Goal: Task Accomplishment & Management: Use online tool/utility

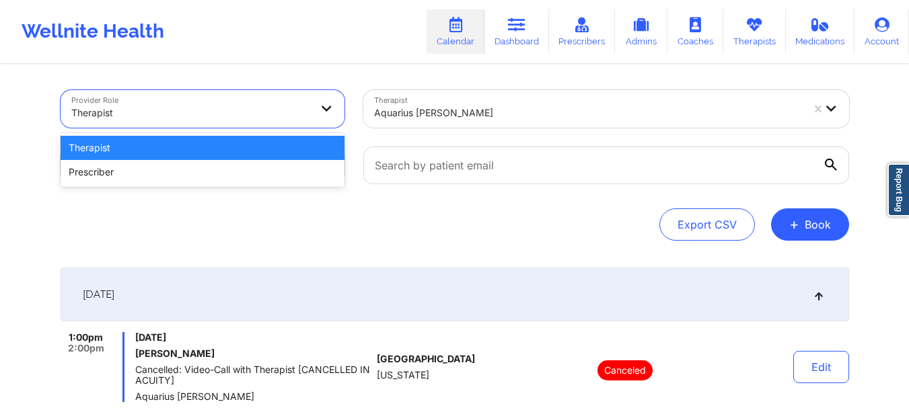
click at [182, 114] on div at bounding box center [191, 113] width 240 height 16
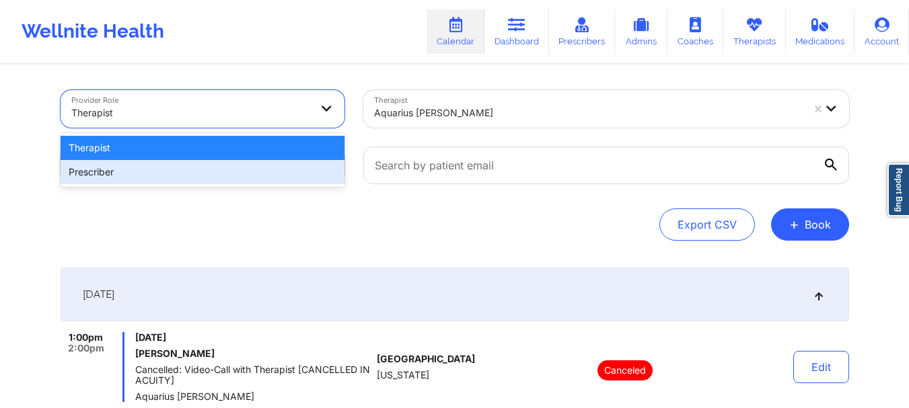
click at [168, 172] on div "Prescriber" at bounding box center [203, 172] width 284 height 24
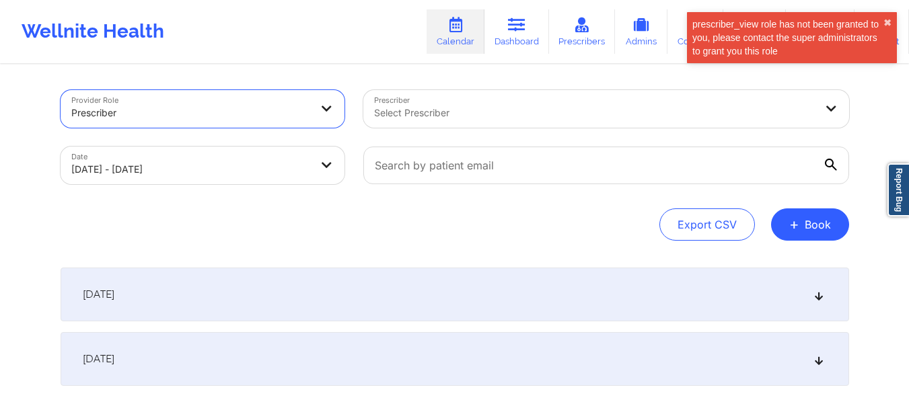
click at [499, 112] on div at bounding box center [594, 113] width 441 height 16
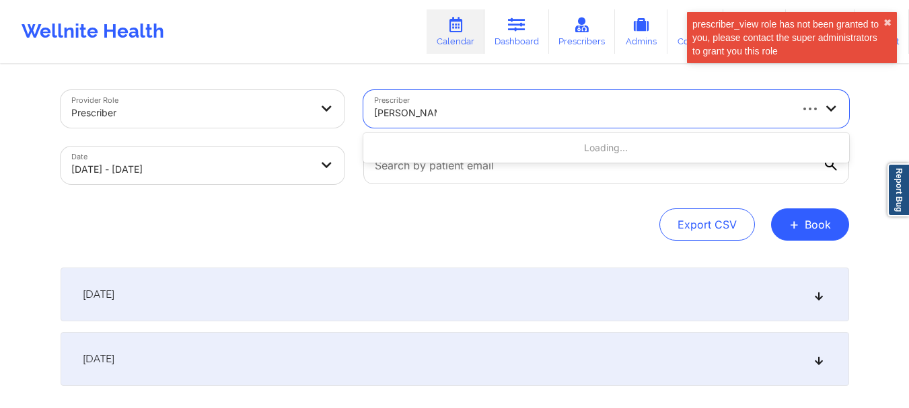
type input "[PERSON_NAME]"
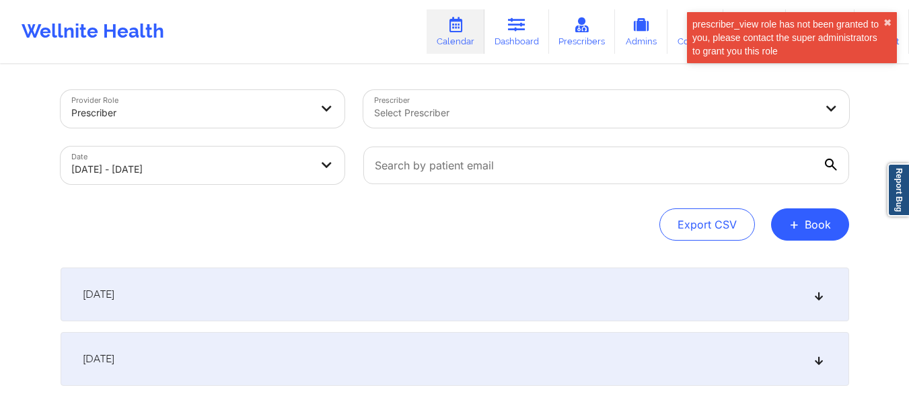
click at [869, 134] on div "Provider Role Prescriber Prescriber Select Prescriber Date [DATE] - [DATE] Expo…" at bounding box center [454, 220] width 909 height 440
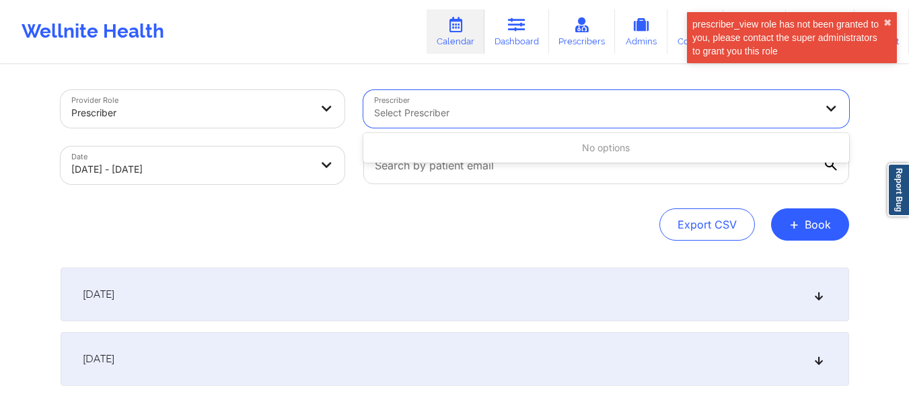
click at [891, 114] on div "prescriber_view role has not been granted to you, please contact the super admi…" at bounding box center [791, 72] width 215 height 126
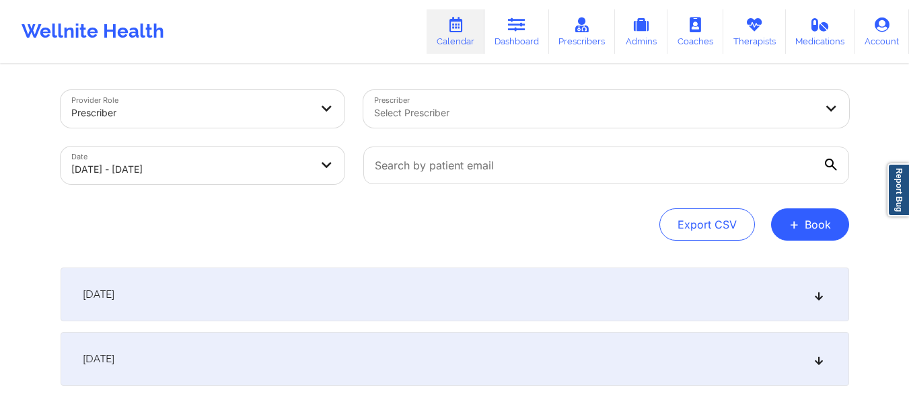
click at [885, 110] on div "Provider Role Prescriber Prescriber Select Prescriber Date [DATE] - [DATE] Expo…" at bounding box center [454, 220] width 909 height 440
drag, startPoint x: 294, startPoint y: 211, endPoint x: 310, endPoint y: 178, distance: 37.3
click at [294, 211] on div "Export CSV + Book" at bounding box center [455, 225] width 789 height 32
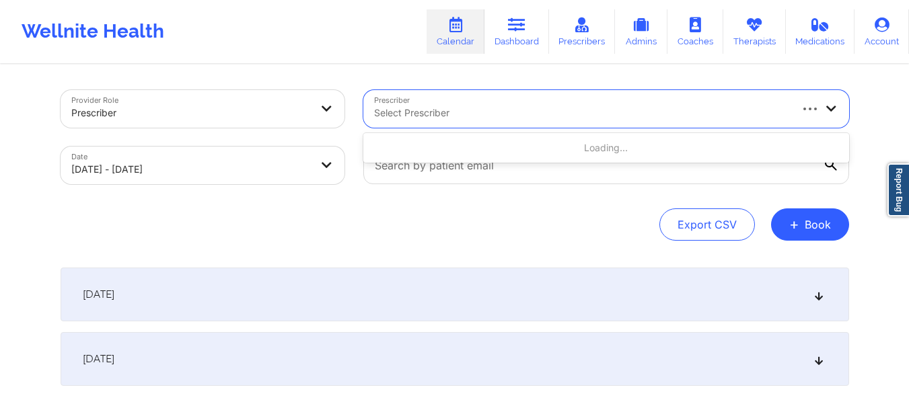
click at [470, 107] on div at bounding box center [581, 113] width 414 height 16
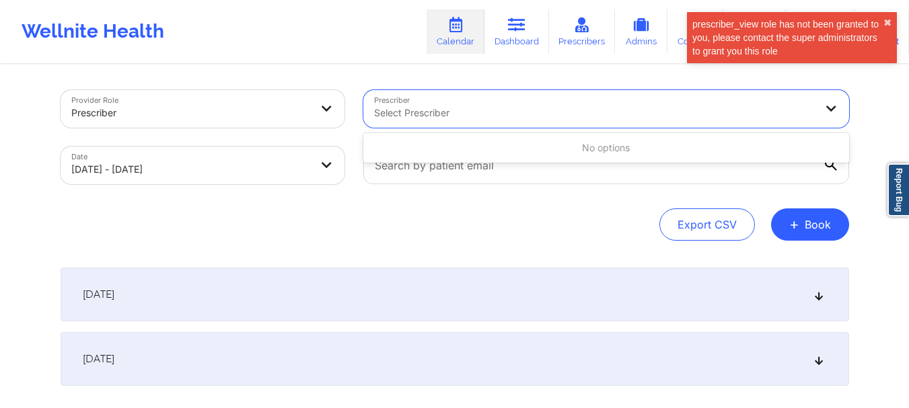
paste input "[PERSON_NAME]"
type input "[PERSON_NAME]"
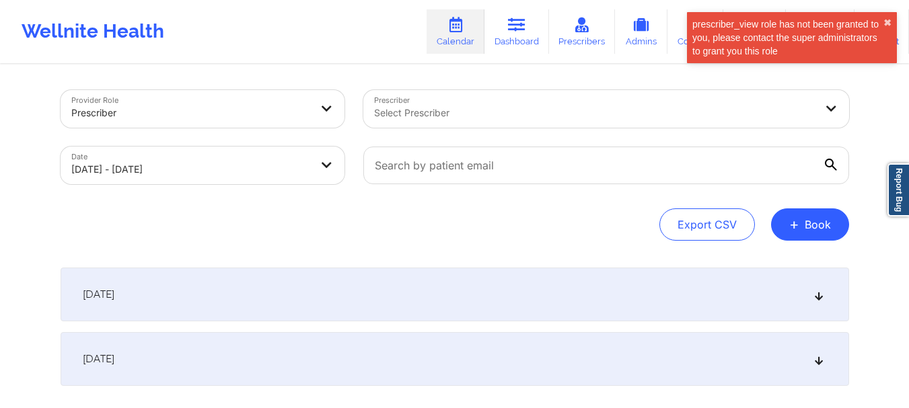
click at [881, 135] on div "Provider Role Prescriber Prescriber Select Prescriber Date [DATE] - [DATE] Expo…" at bounding box center [454, 220] width 909 height 440
click at [888, 21] on button "✖︎" at bounding box center [887, 22] width 8 height 11
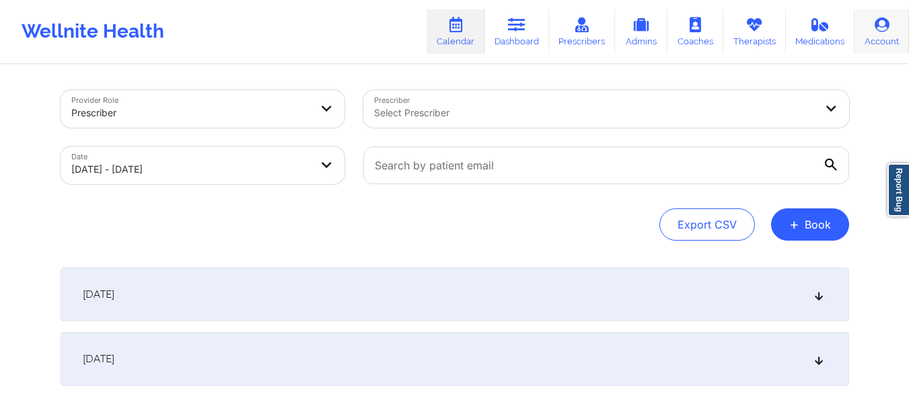
click at [887, 34] on link "Account" at bounding box center [881, 31] width 54 height 44
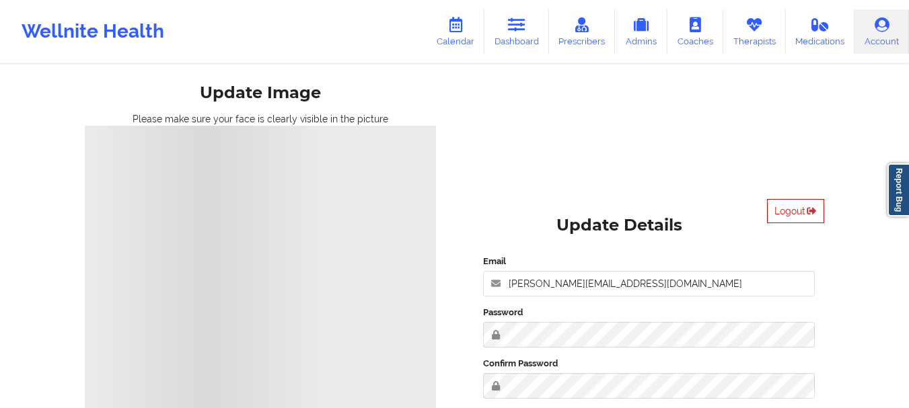
click at [799, 206] on button "Logout" at bounding box center [795, 211] width 57 height 24
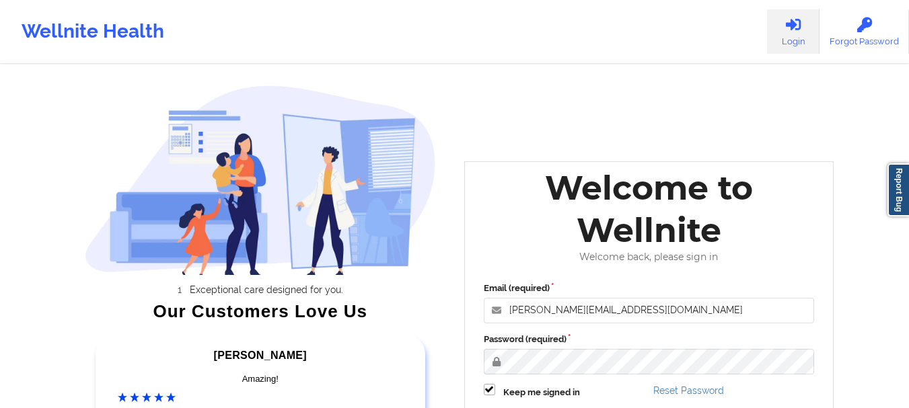
scroll to position [209, 0]
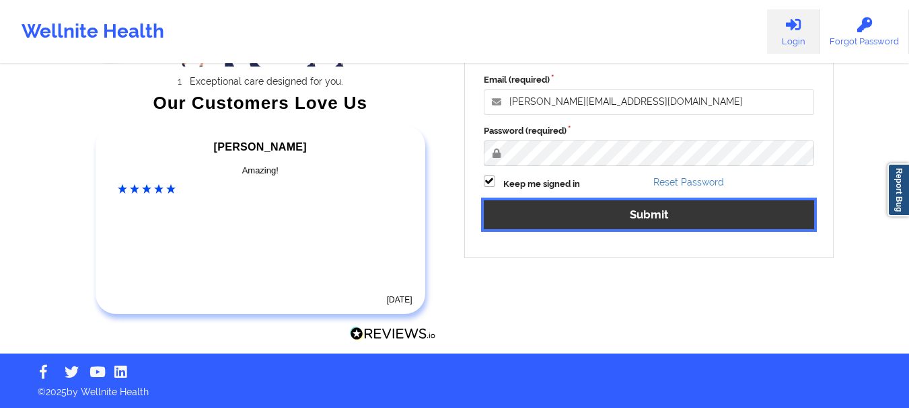
click at [672, 206] on button "Submit" at bounding box center [649, 214] width 331 height 29
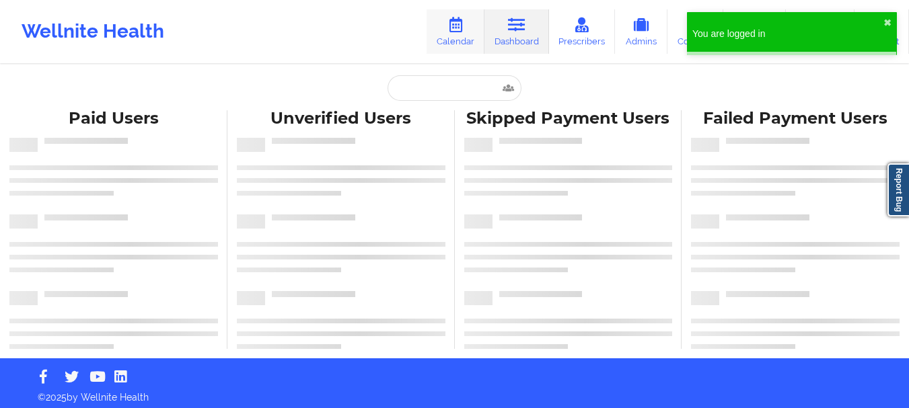
click at [473, 33] on link "Calendar" at bounding box center [456, 31] width 58 height 44
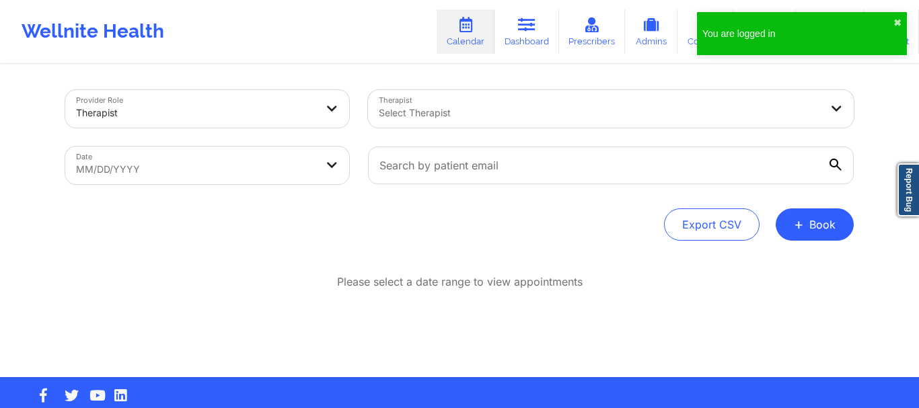
click at [227, 161] on body "You are logged in ✖︎ Wellnite Health Calendar Dashboard Prescribers Admins Coac…" at bounding box center [459, 204] width 919 height 408
select select "2025-8"
select select "2025-9"
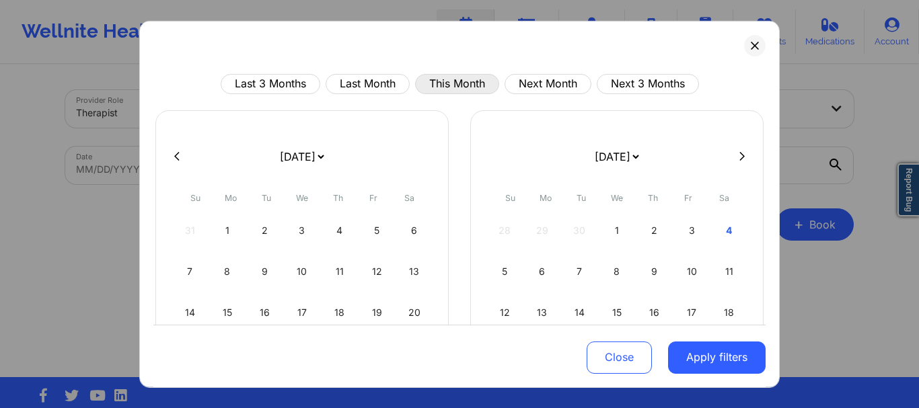
click at [453, 85] on button "This Month" at bounding box center [457, 83] width 84 height 20
select select "2025-9"
select select "2025-10"
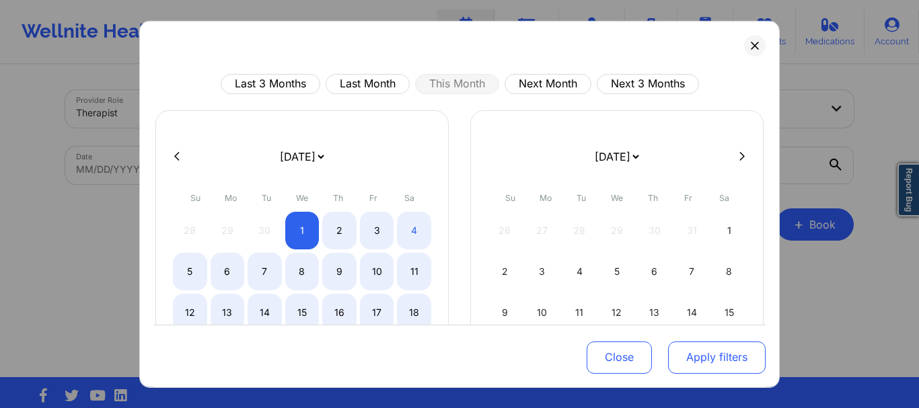
click at [704, 353] on button "Apply filters" at bounding box center [717, 358] width 98 height 32
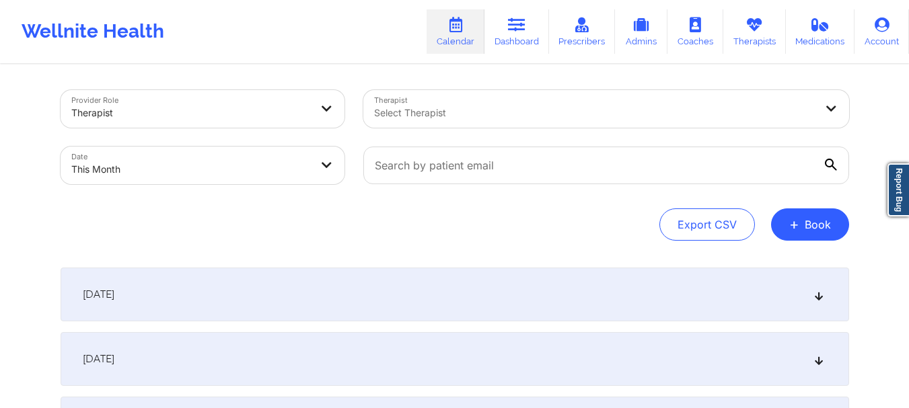
click at [156, 114] on div at bounding box center [191, 113] width 240 height 16
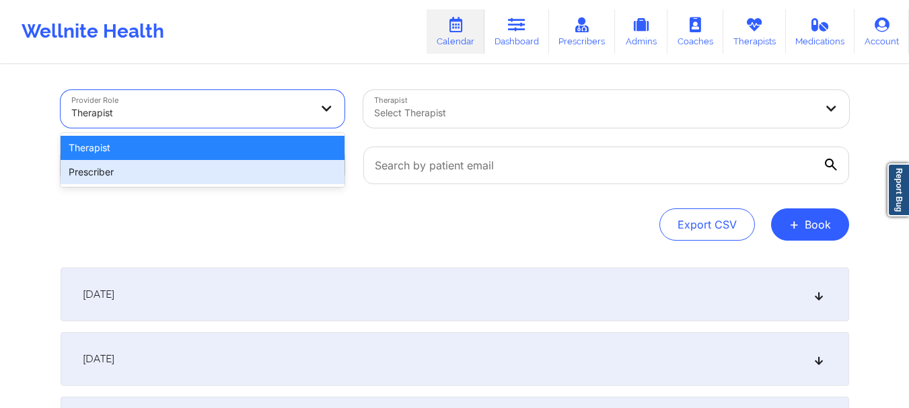
click at [172, 168] on div "Prescriber" at bounding box center [203, 172] width 284 height 24
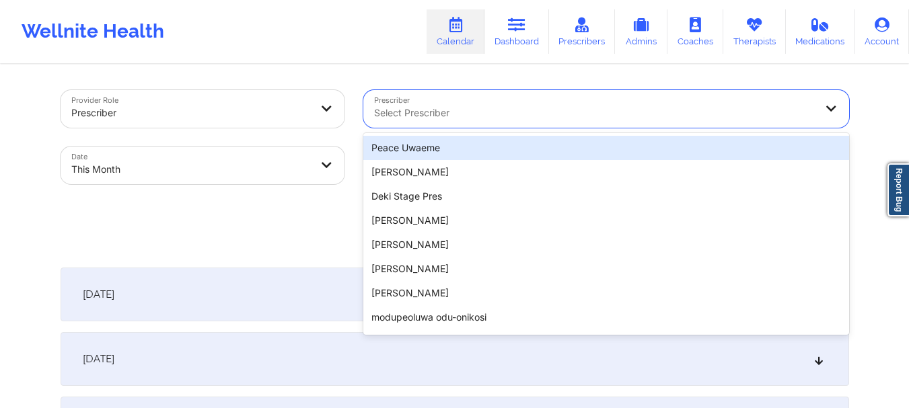
click at [468, 123] on div "Select Prescriber" at bounding box center [589, 109] width 453 height 38
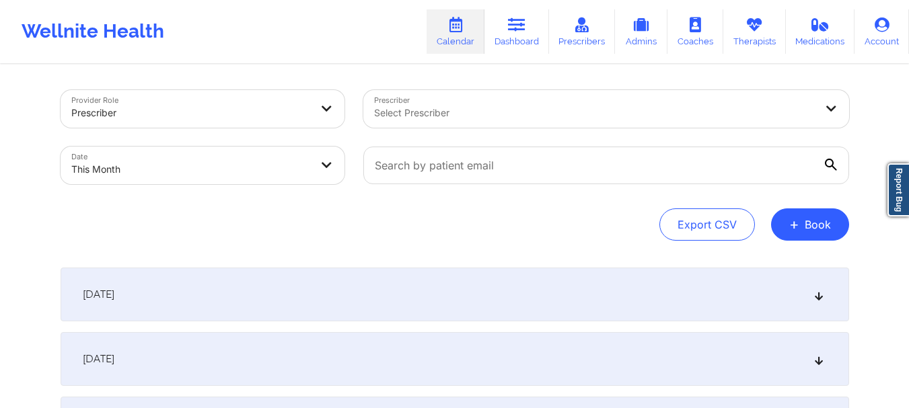
click at [392, 110] on div at bounding box center [594, 113] width 441 height 16
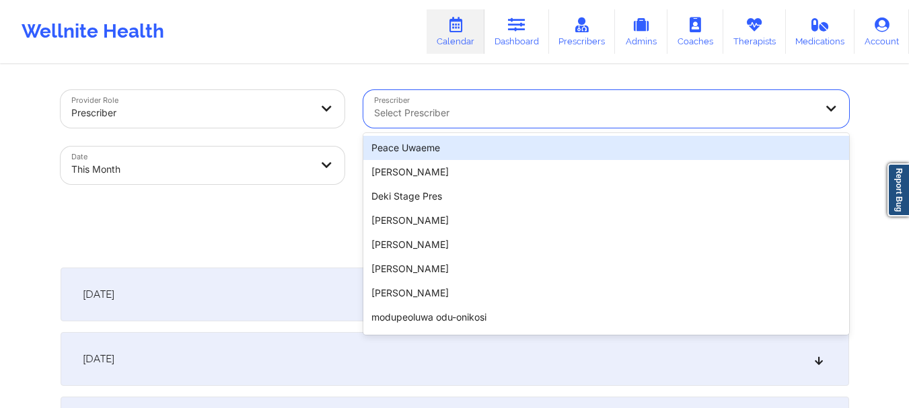
paste input "[PERSON_NAME]"
type input "[PERSON_NAME]"
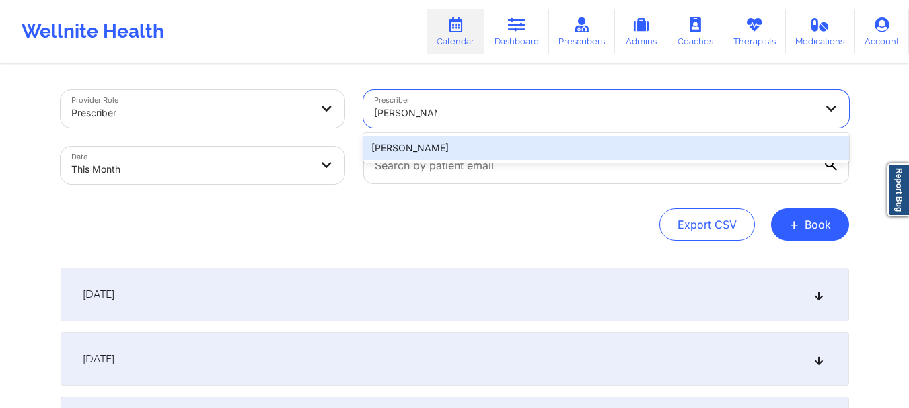
click at [493, 145] on div "[PERSON_NAME]" at bounding box center [606, 148] width 486 height 24
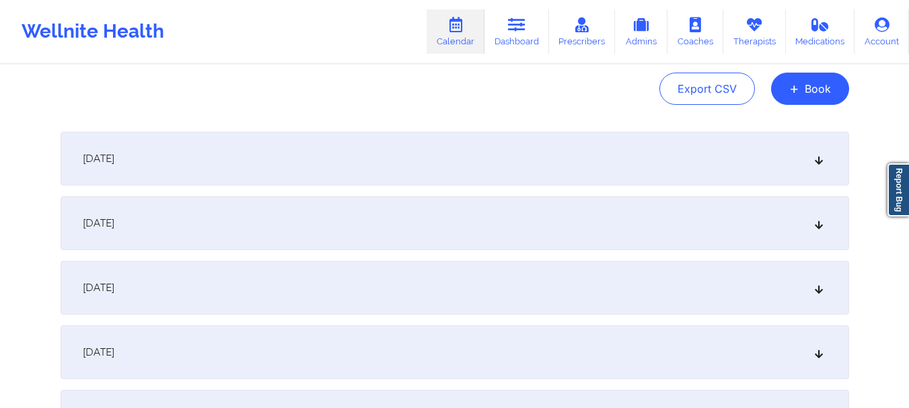
scroll to position [135, 0]
click at [391, 278] on div "[DATE]" at bounding box center [455, 289] width 789 height 54
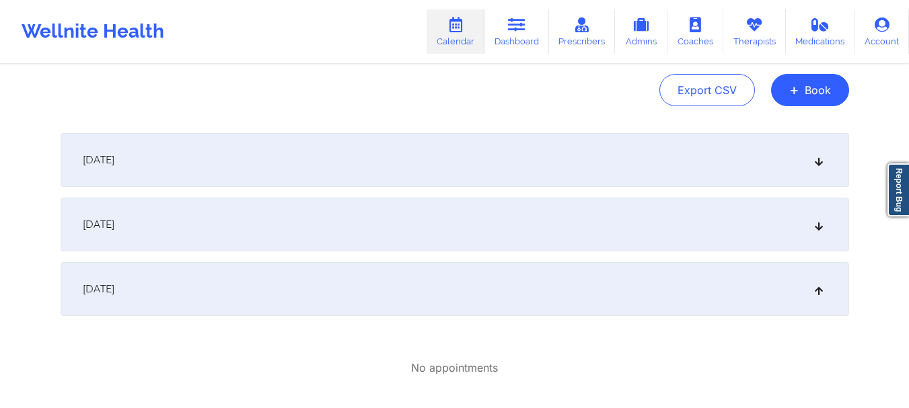
click at [490, 229] on div "[DATE]" at bounding box center [455, 225] width 789 height 54
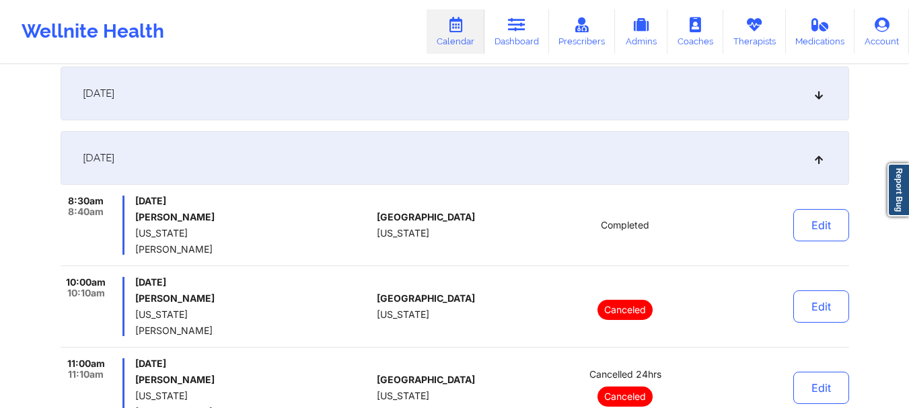
scroll to position [0, 0]
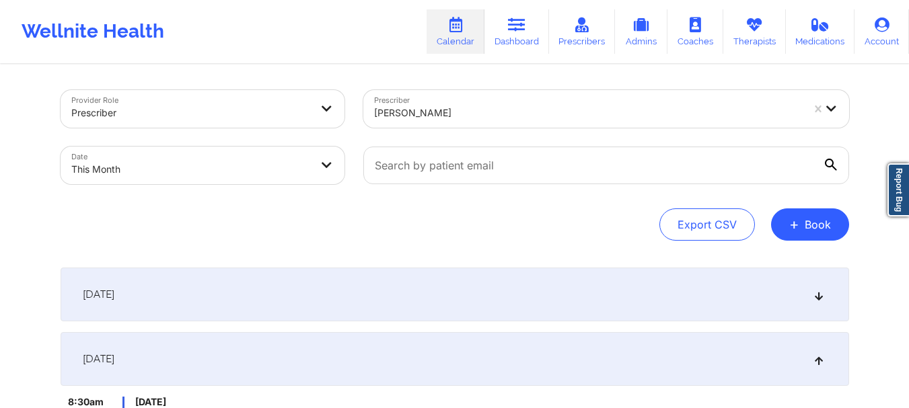
select select "2025-9"
select select "2025-10"
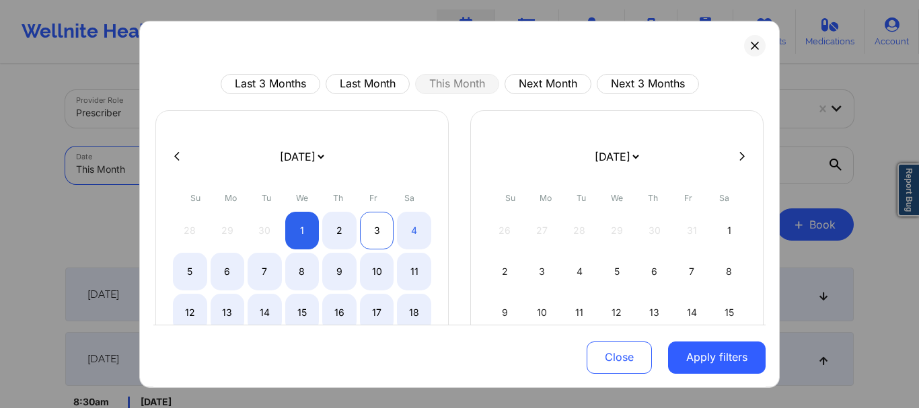
click at [371, 234] on div "3" at bounding box center [377, 230] width 34 height 38
select select "2025-9"
select select "2025-10"
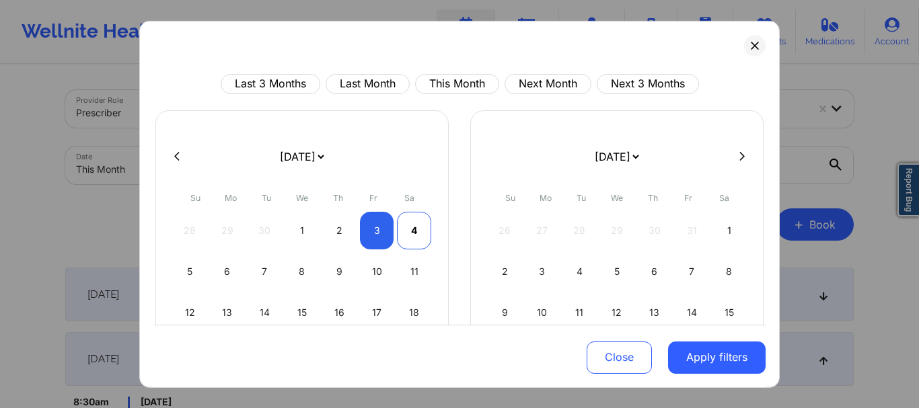
select select "2025-9"
select select "2025-10"
click at [422, 230] on div "4" at bounding box center [414, 230] width 34 height 38
select select "2025-9"
select select "2025-10"
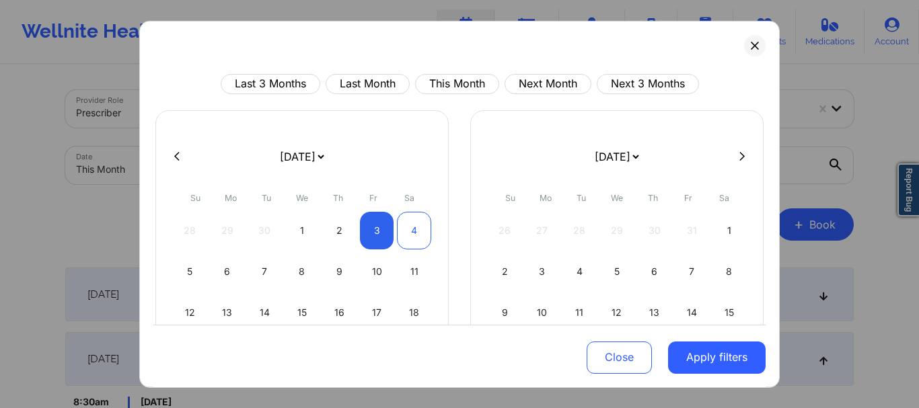
click at [425, 230] on div "4" at bounding box center [414, 230] width 34 height 38
select select "2025-9"
select select "2025-10"
select select "2025-9"
select select "2025-10"
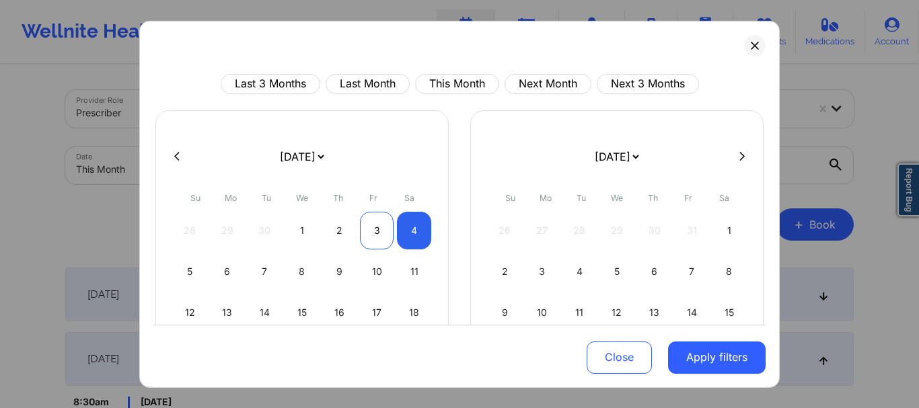
click at [371, 225] on div "3" at bounding box center [377, 230] width 34 height 38
select select "2025-9"
select select "2025-10"
select select "2025-9"
select select "2025-10"
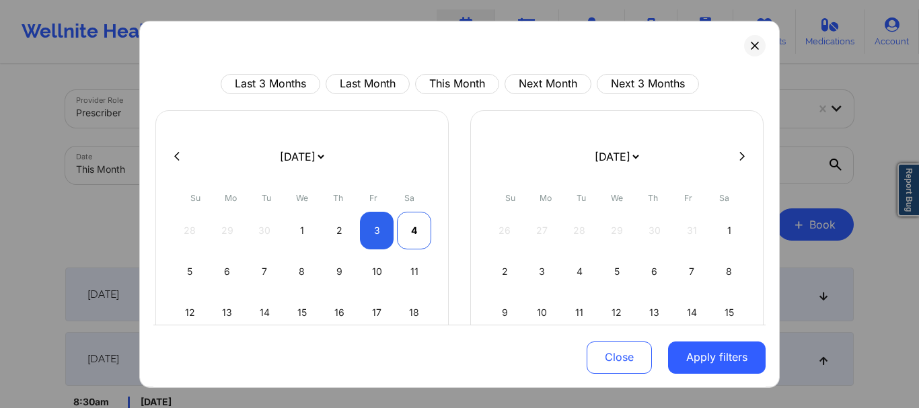
click at [415, 222] on div "4" at bounding box center [414, 230] width 34 height 38
select select "2025-9"
select select "2025-10"
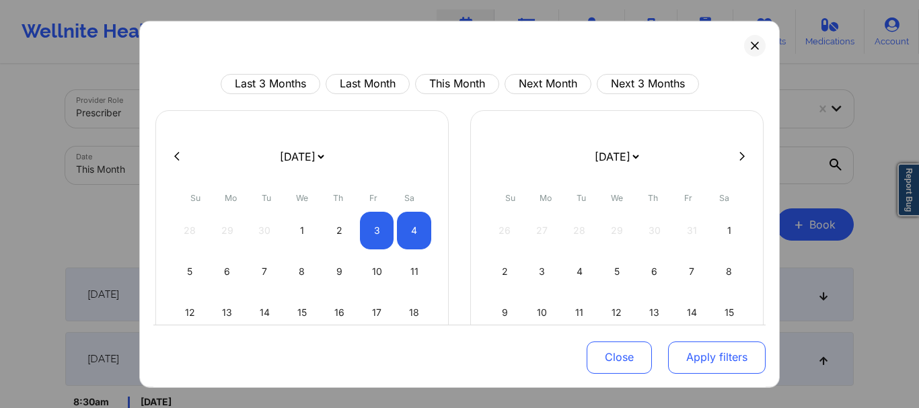
click at [696, 356] on button "Apply filters" at bounding box center [717, 358] width 98 height 32
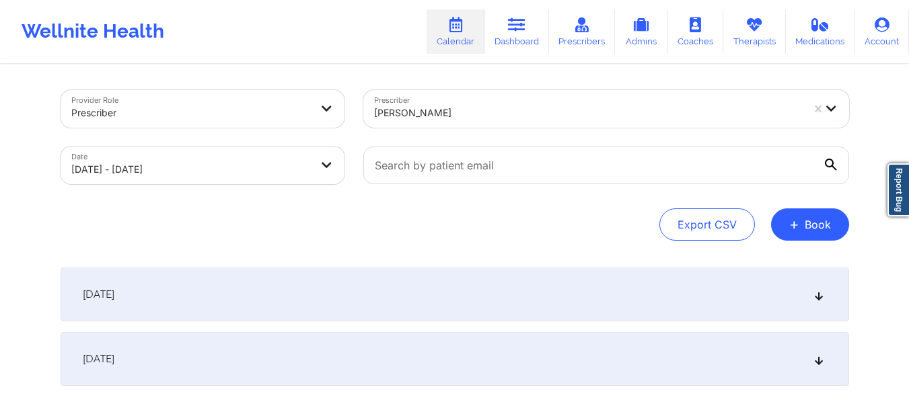
click at [506, 191] on div at bounding box center [606, 165] width 505 height 57
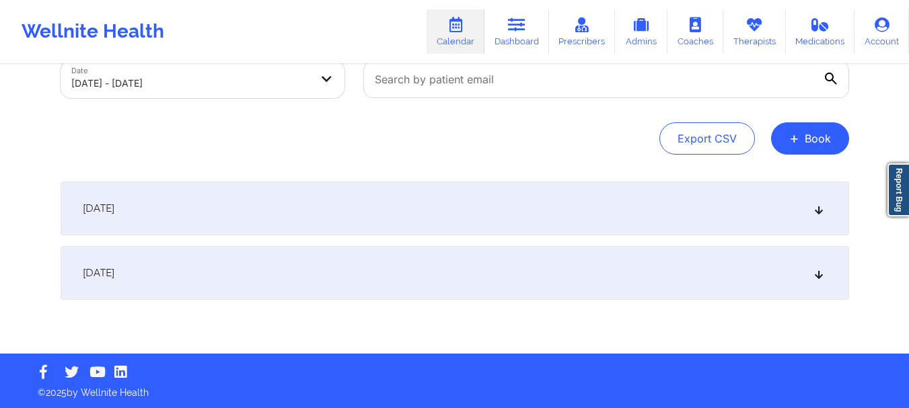
scroll to position [87, 0]
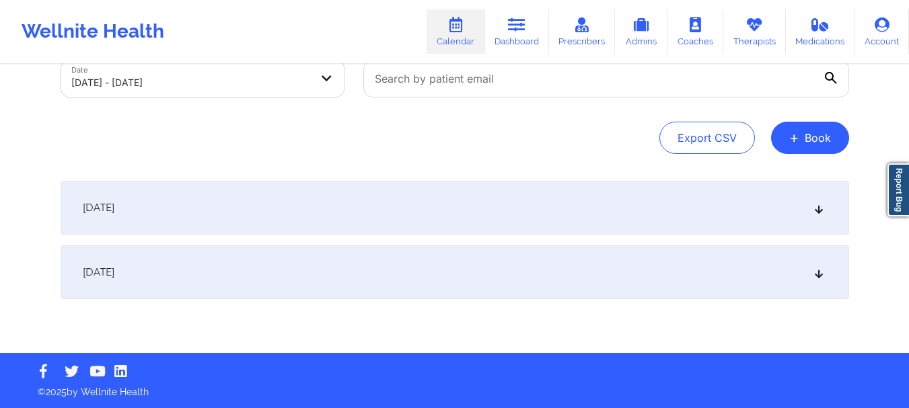
click at [476, 205] on div "[DATE]" at bounding box center [455, 208] width 789 height 54
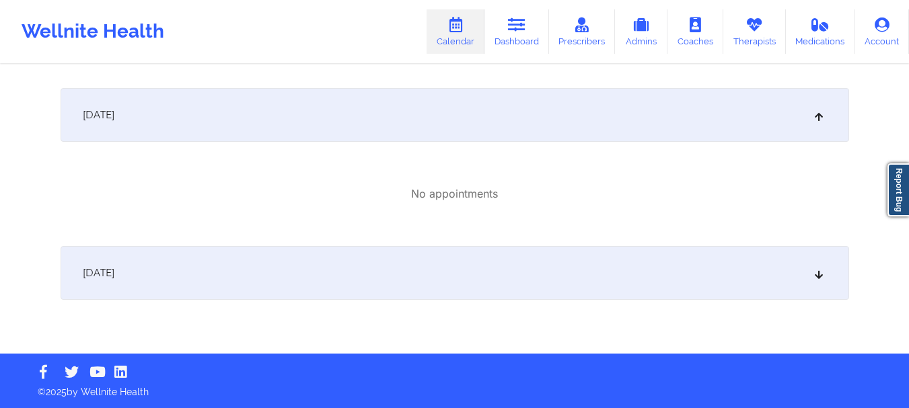
click at [484, 131] on div "[DATE]" at bounding box center [455, 115] width 789 height 54
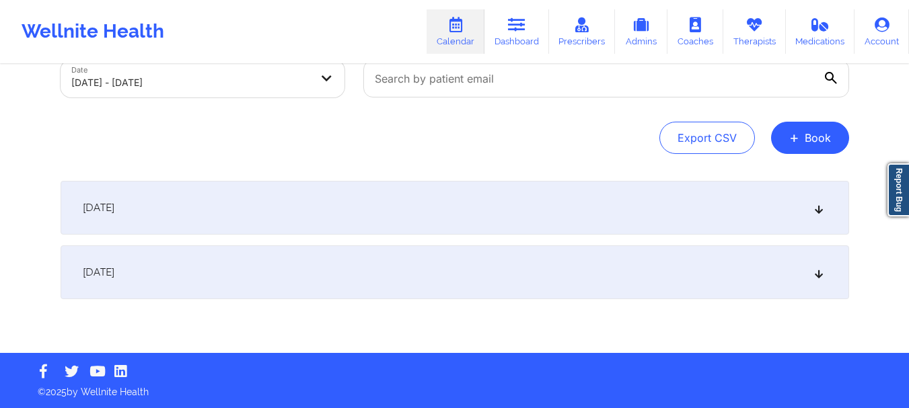
click at [429, 277] on div "[DATE]" at bounding box center [455, 273] width 789 height 54
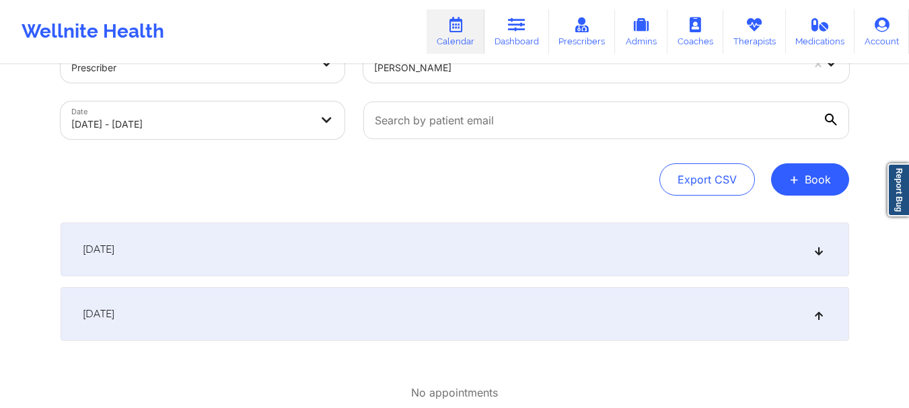
scroll to position [0, 0]
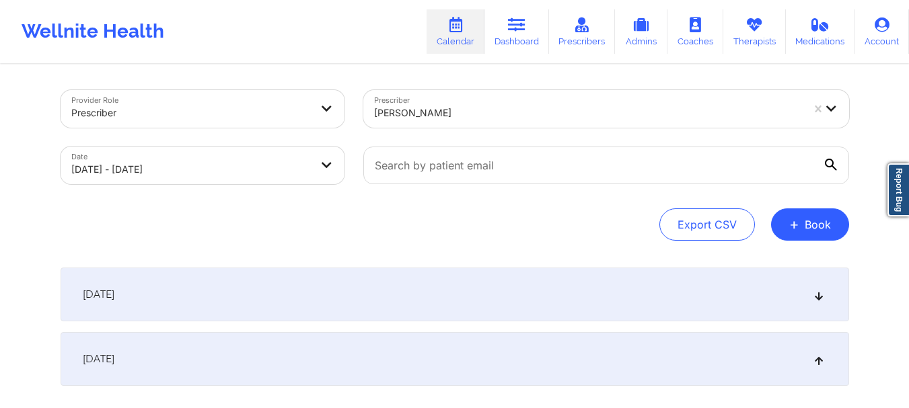
select select "2025-9"
select select "2025-10"
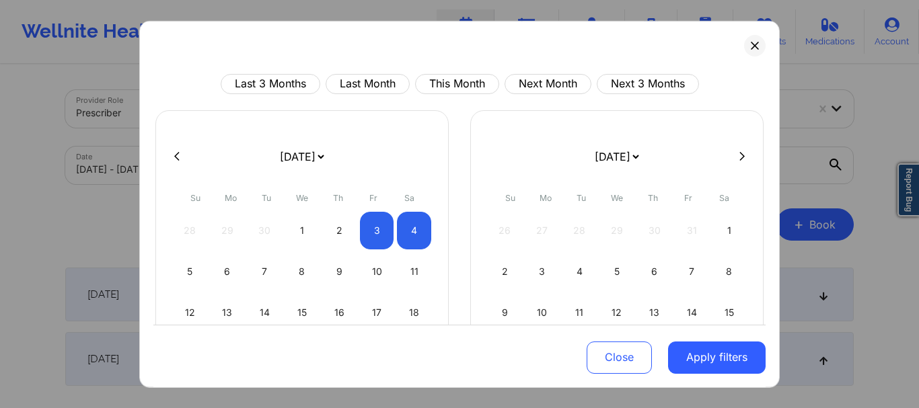
click at [392, 129] on div "[DATE] [DATE] [DATE] [DATE] [DATE] [DATE] [DATE] [DATE] [DATE] [DATE] [DATE] [D…" at bounding box center [301, 296] width 293 height 372
click at [309, 229] on div "1" at bounding box center [302, 230] width 34 height 38
select select "2025-9"
select select "2025-10"
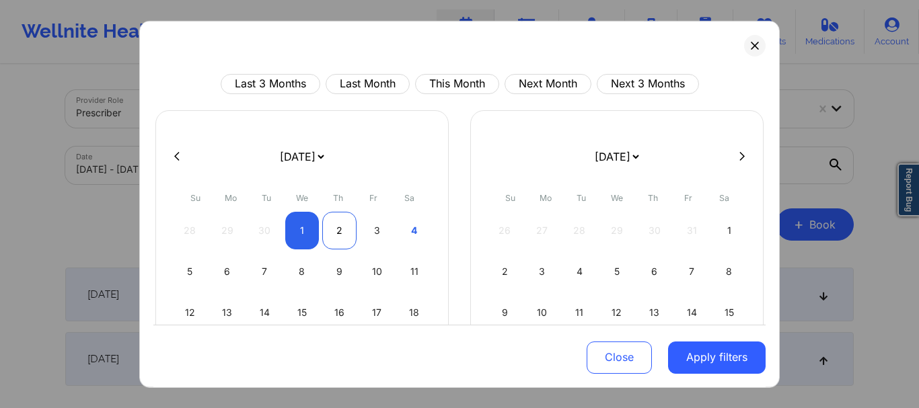
select select "2025-9"
select select "2025-10"
select select "2025-9"
select select "2025-10"
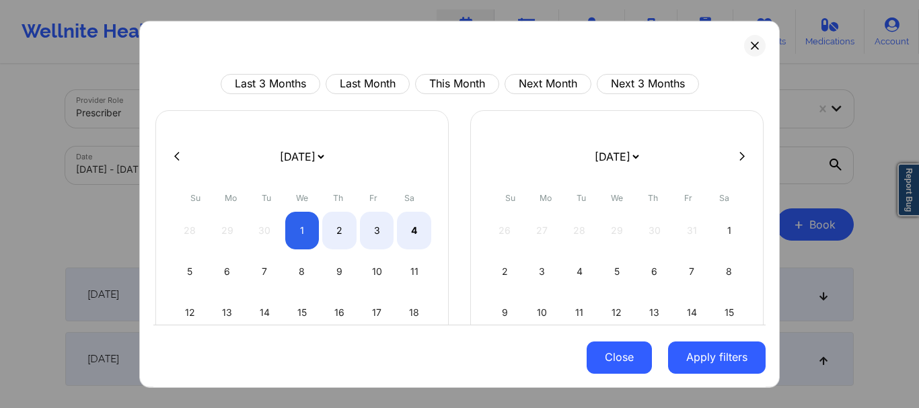
select select "2025-9"
select select "2025-10"
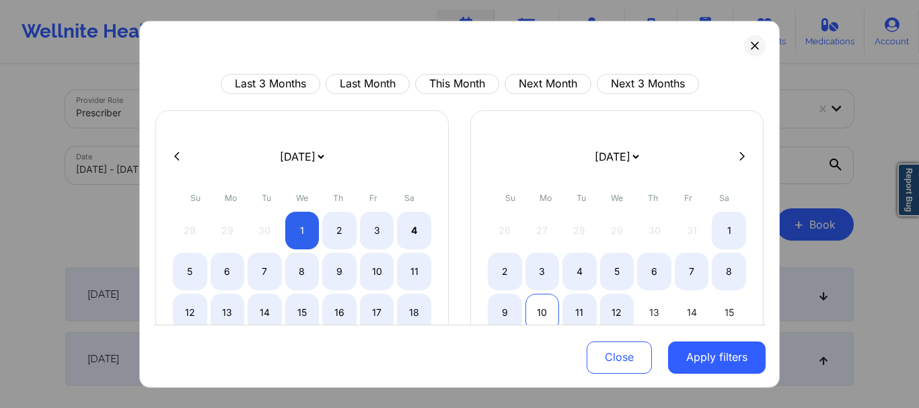
select select "2025-9"
select select "2025-10"
select select "2025-9"
select select "2025-10"
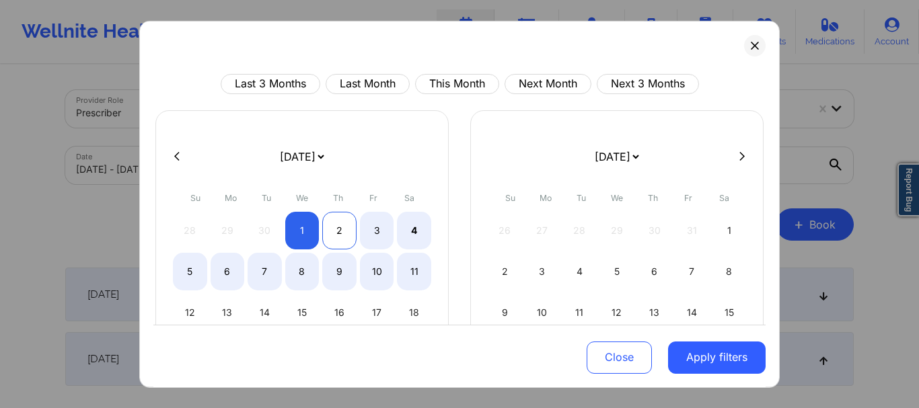
select select "2025-9"
select select "2025-10"
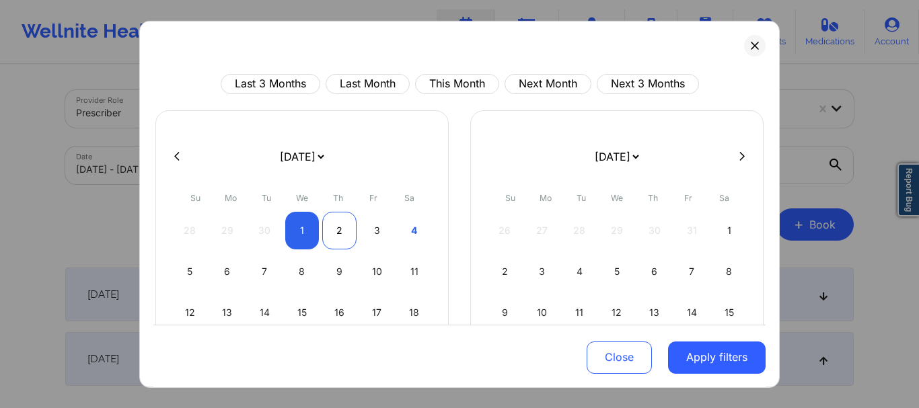
click at [337, 226] on div "2" at bounding box center [339, 230] width 34 height 38
drag, startPoint x: 337, startPoint y: 226, endPoint x: 349, endPoint y: 229, distance: 11.9
click at [337, 226] on div "2" at bounding box center [339, 230] width 34 height 38
select select "2025-9"
select select "2025-10"
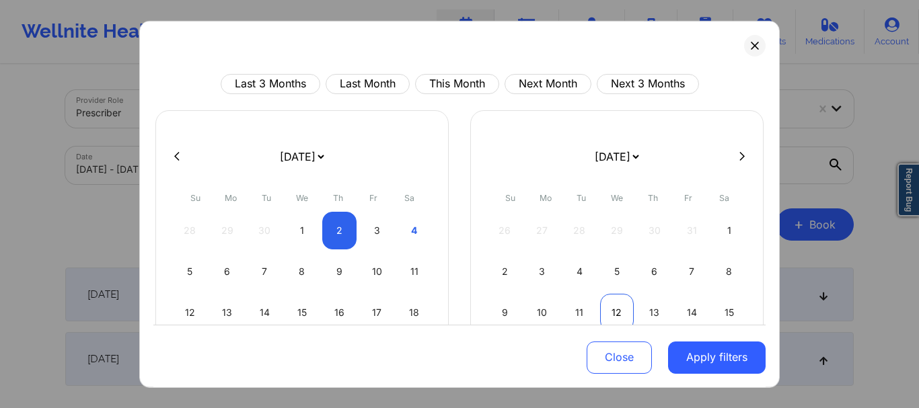
select select "2025-9"
select select "2025-10"
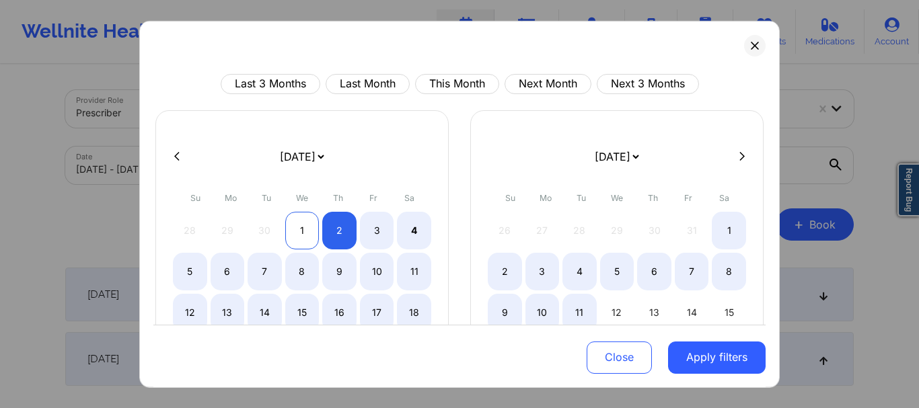
select select "2025-9"
select select "2025-10"
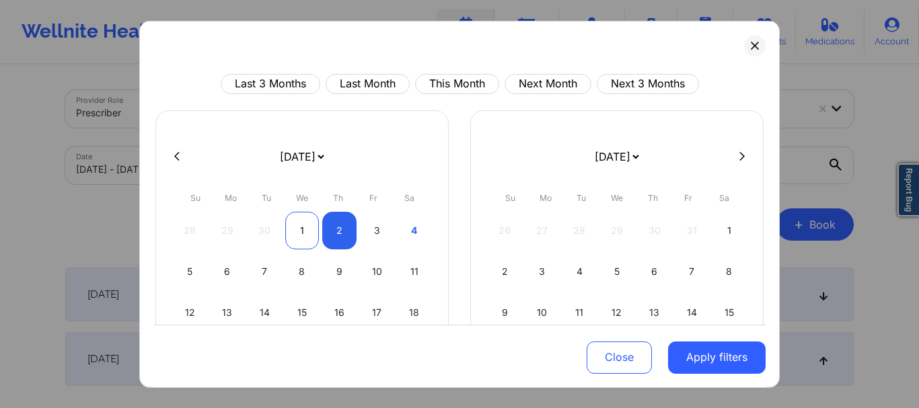
click at [316, 220] on div "1" at bounding box center [302, 230] width 34 height 38
select select "2025-9"
select select "2025-10"
select select "2025-9"
select select "2025-10"
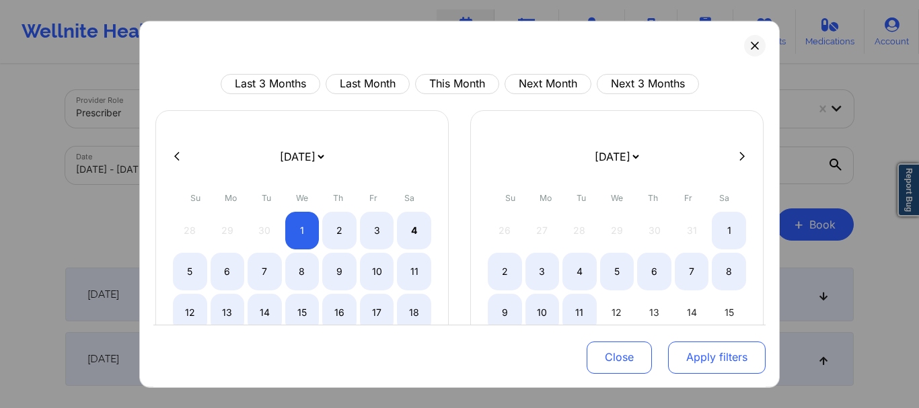
click at [701, 350] on button "Apply filters" at bounding box center [717, 358] width 98 height 32
click at [725, 352] on button "Apply filters" at bounding box center [717, 358] width 98 height 32
select select "2025-9"
select select "2025-10"
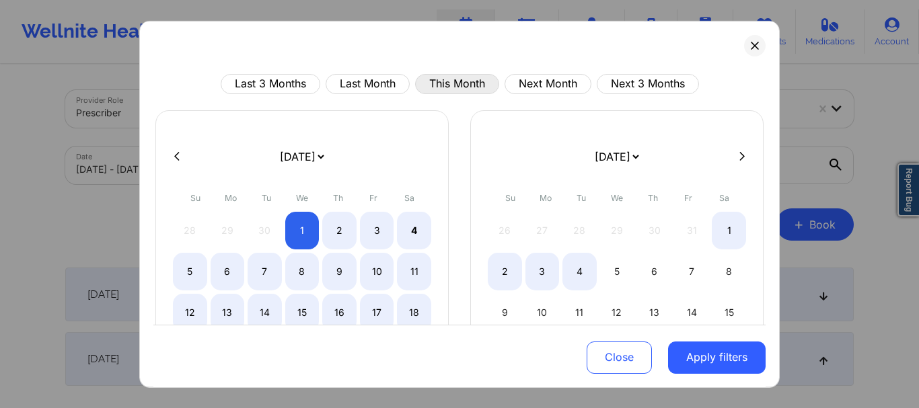
click at [437, 79] on button "This Month" at bounding box center [457, 83] width 84 height 20
select select "2025-9"
select select "2025-10"
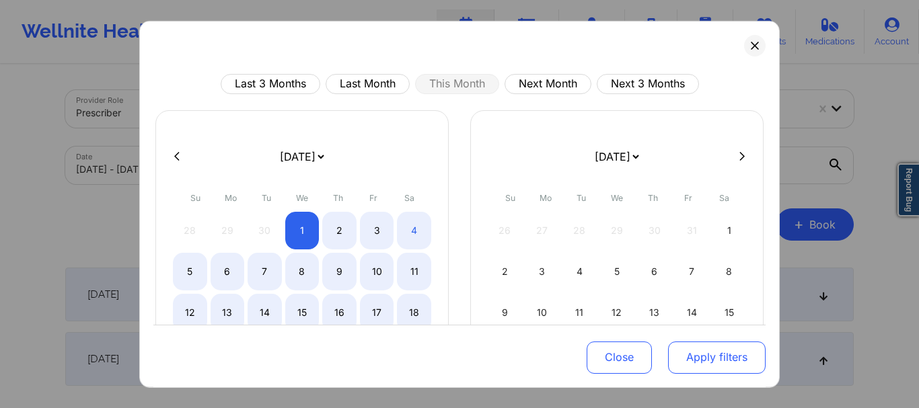
click at [703, 348] on button "Apply filters" at bounding box center [717, 358] width 98 height 32
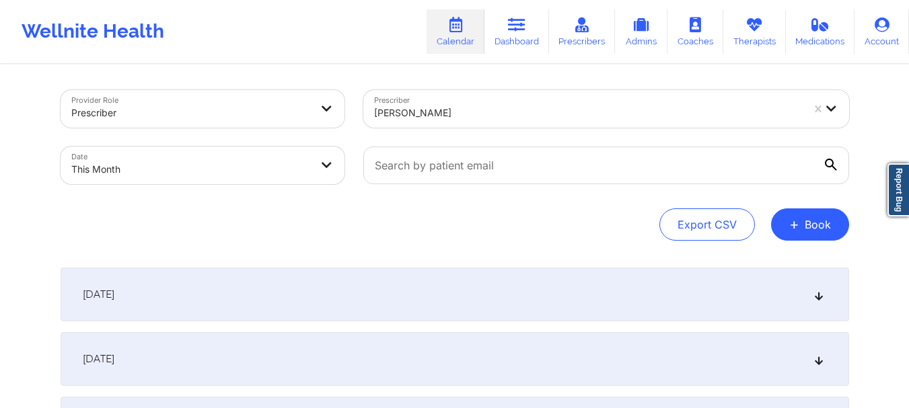
click at [461, 207] on div "Provider Role Prescriber Prescriber [PERSON_NAME] Date This Month Export CSV + …" at bounding box center [455, 165] width 789 height 151
click at [355, 275] on div "[DATE]" at bounding box center [455, 295] width 789 height 54
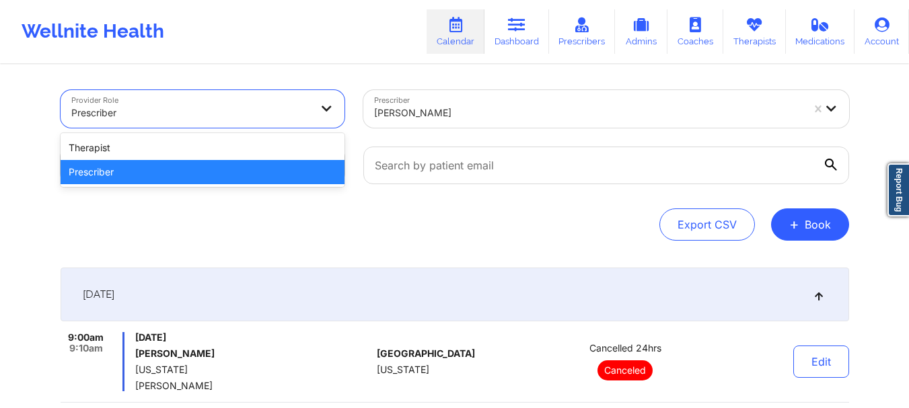
click at [291, 112] on div at bounding box center [191, 113] width 240 height 16
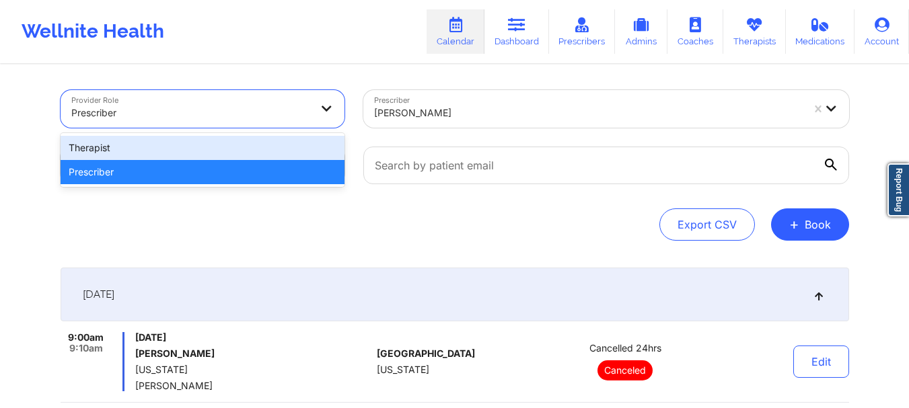
click at [276, 147] on div "Therapist" at bounding box center [203, 148] width 284 height 24
